Goal: Information Seeking & Learning: Learn about a topic

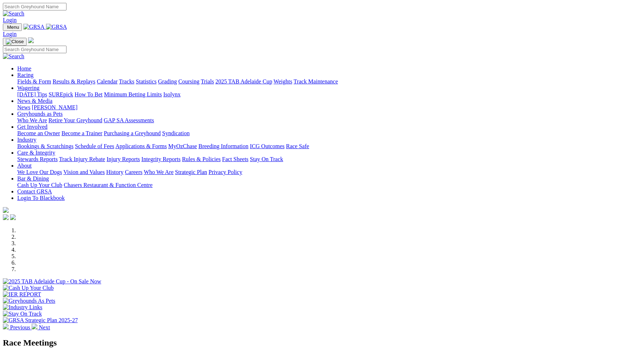
scroll to position [144, 0]
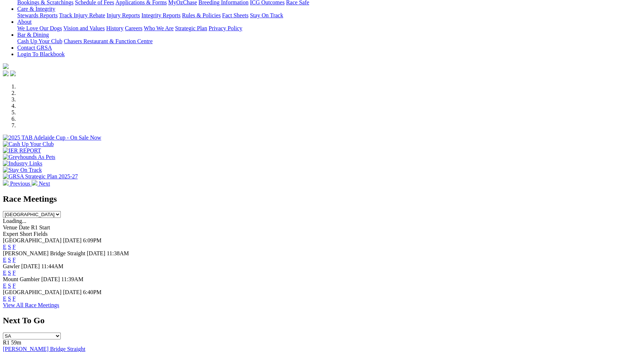
click at [16, 244] on link "F" at bounding box center [14, 247] width 3 height 6
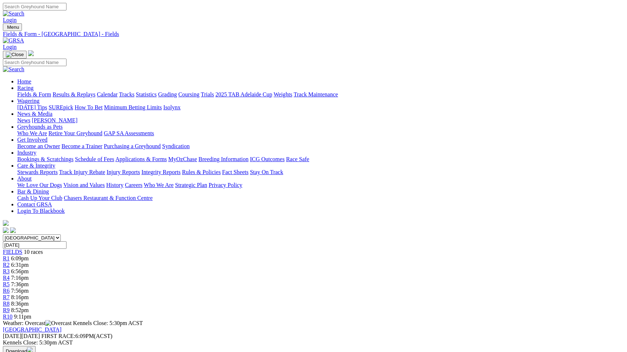
click at [57, 169] on link "Stewards Reports" at bounding box center [37, 172] width 40 height 6
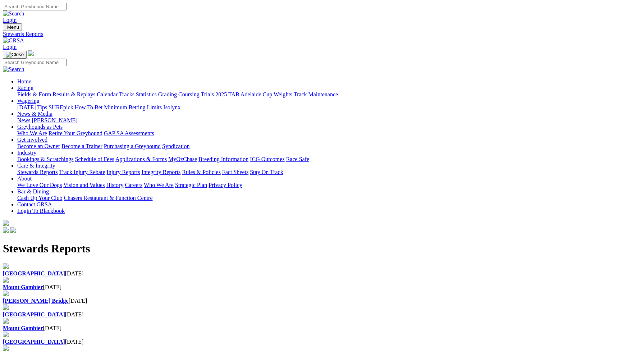
click at [65, 270] on b "[GEOGRAPHIC_DATA]" at bounding box center [34, 273] width 62 height 6
click at [69, 298] on b "Murray Bridge" at bounding box center [36, 301] width 66 height 6
click at [180, 169] on link "Integrity Reports" at bounding box center [160, 172] width 39 height 6
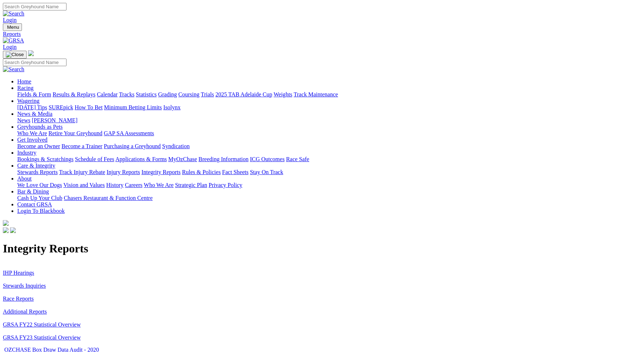
click at [46, 282] on link "Stewards Inquiries" at bounding box center [24, 285] width 43 height 6
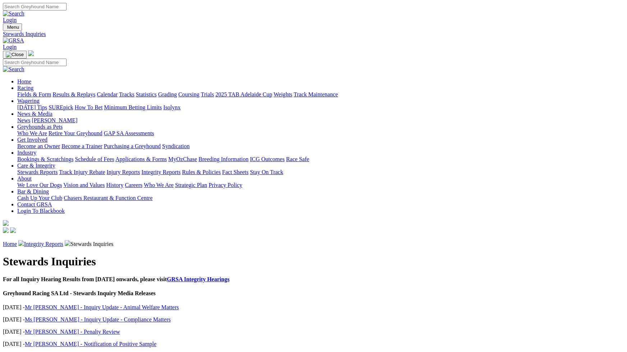
click at [63, 241] on link "Integrity Reports" at bounding box center [43, 244] width 39 height 6
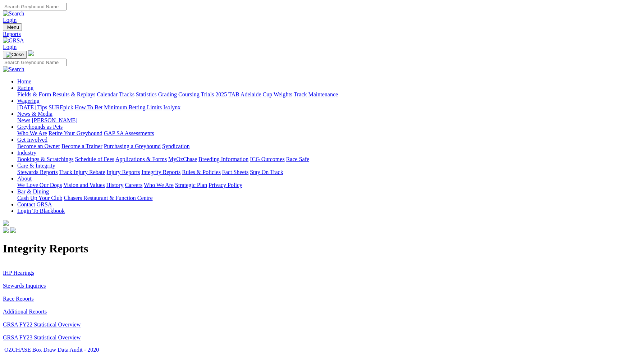
click at [34, 270] on link "IHP Hearings" at bounding box center [18, 273] width 31 height 6
click at [47, 308] on link "Additional Reports" at bounding box center [25, 311] width 44 height 6
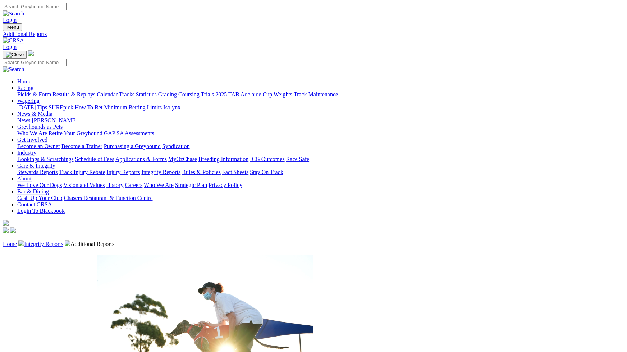
click at [33, 85] on link "Racing" at bounding box center [25, 88] width 16 height 6
click at [46, 91] on link "Fields & Form" at bounding box center [34, 94] width 34 height 6
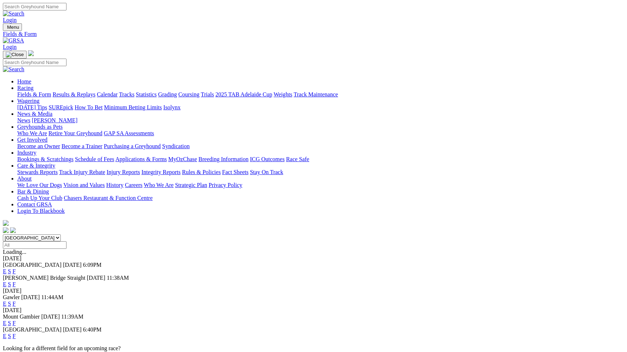
click at [16, 300] on link "F" at bounding box center [14, 303] width 3 height 6
